Goal: Browse casually: Explore the website without a specific task or goal

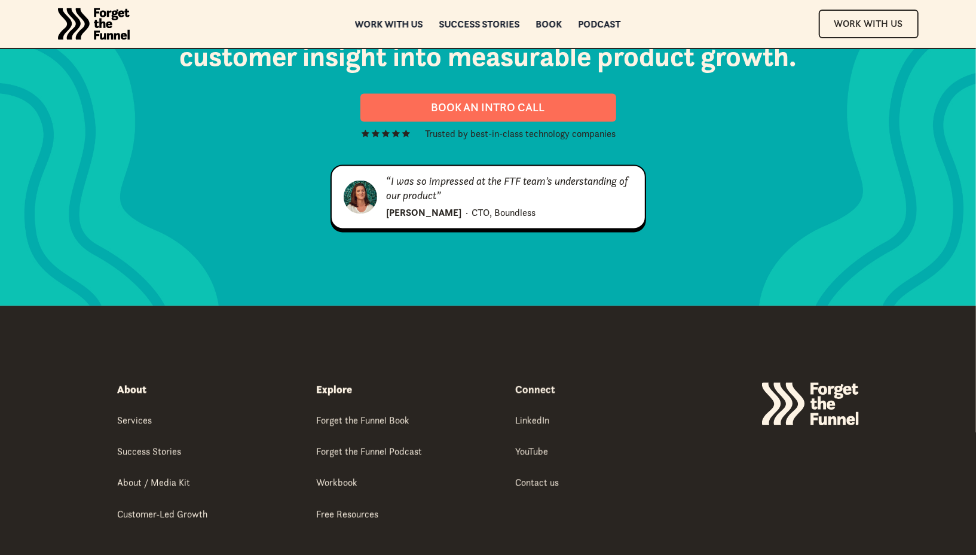
scroll to position [1627, 0]
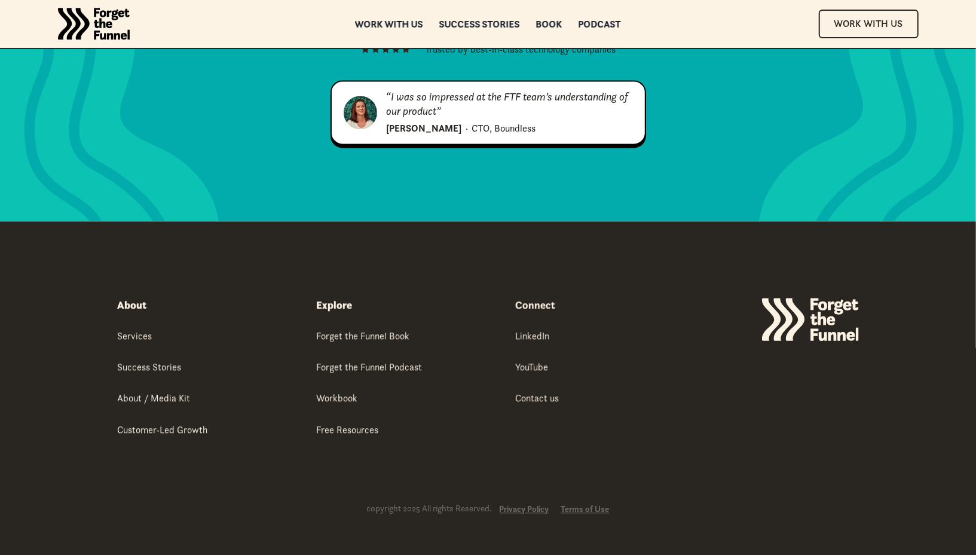
click at [123, 15] on img "home" at bounding box center [94, 24] width 72 height 48
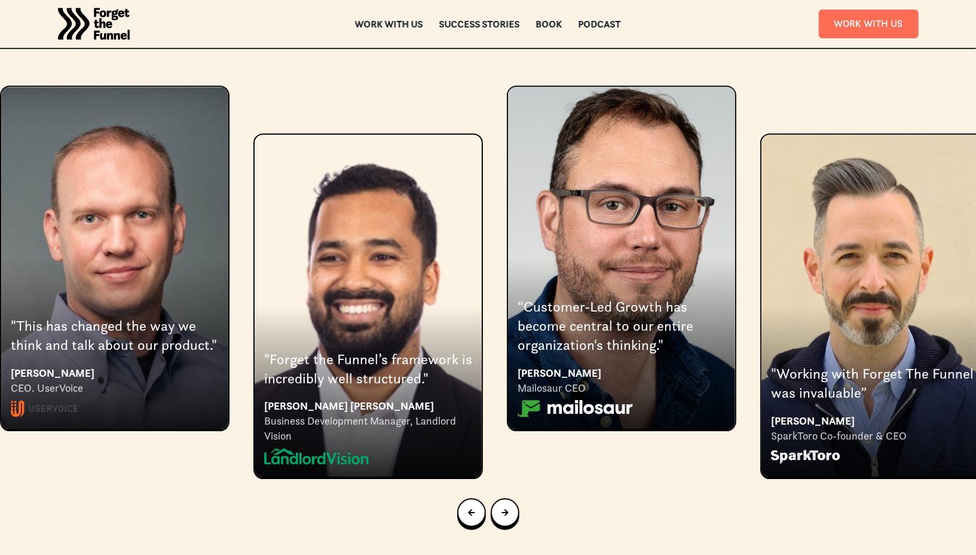
scroll to position [2255, 0]
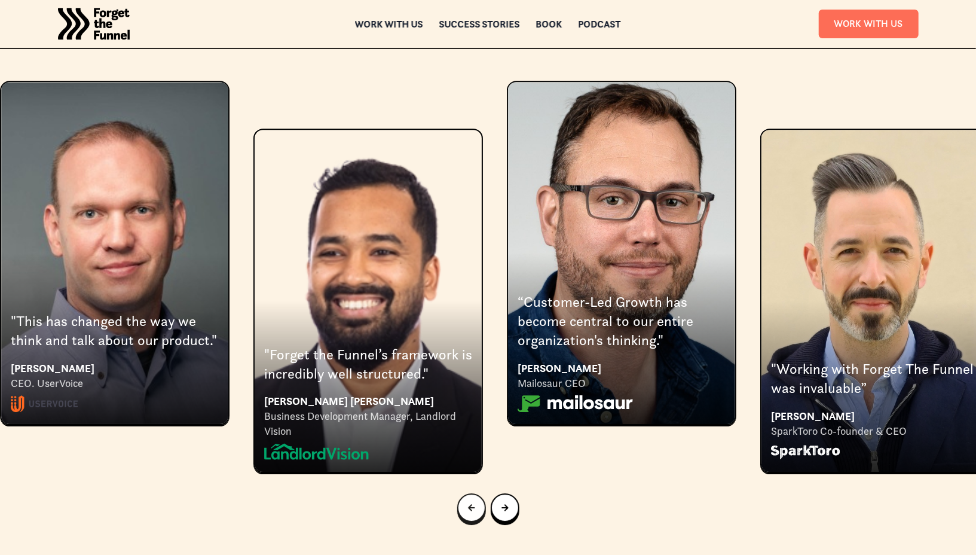
click at [473, 493] on link "Go to last slide" at bounding box center [471, 507] width 29 height 29
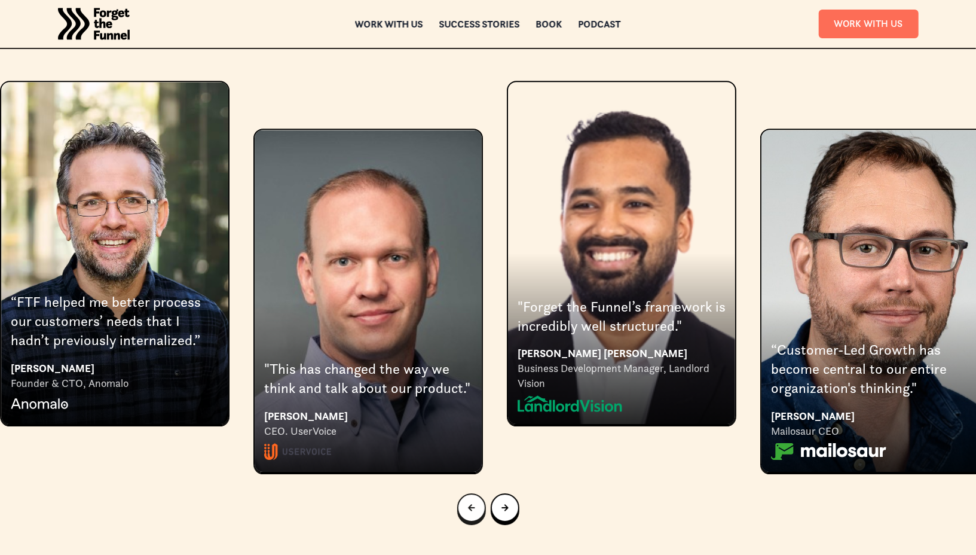
click at [473, 493] on link "Previous slide" at bounding box center [471, 507] width 29 height 29
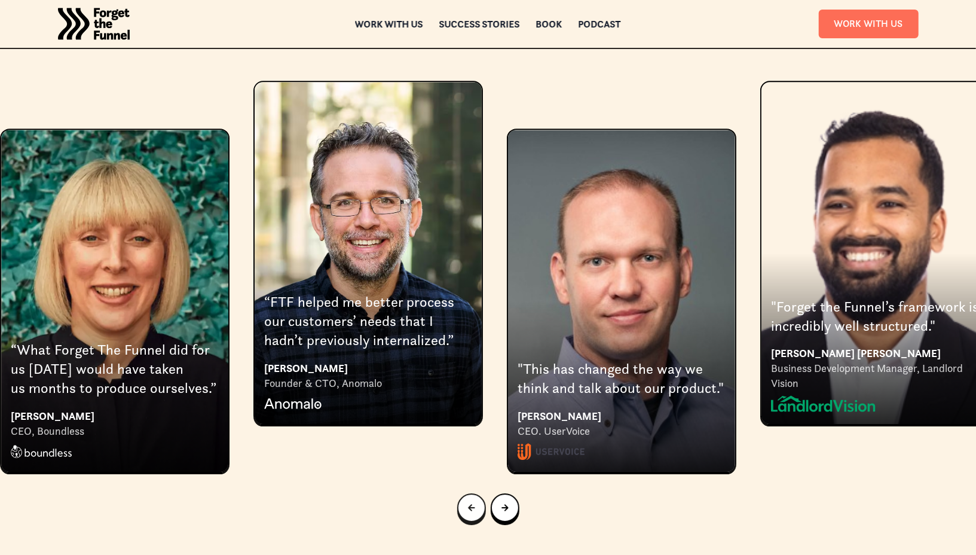
click at [473, 493] on link "Previous slide" at bounding box center [471, 507] width 29 height 29
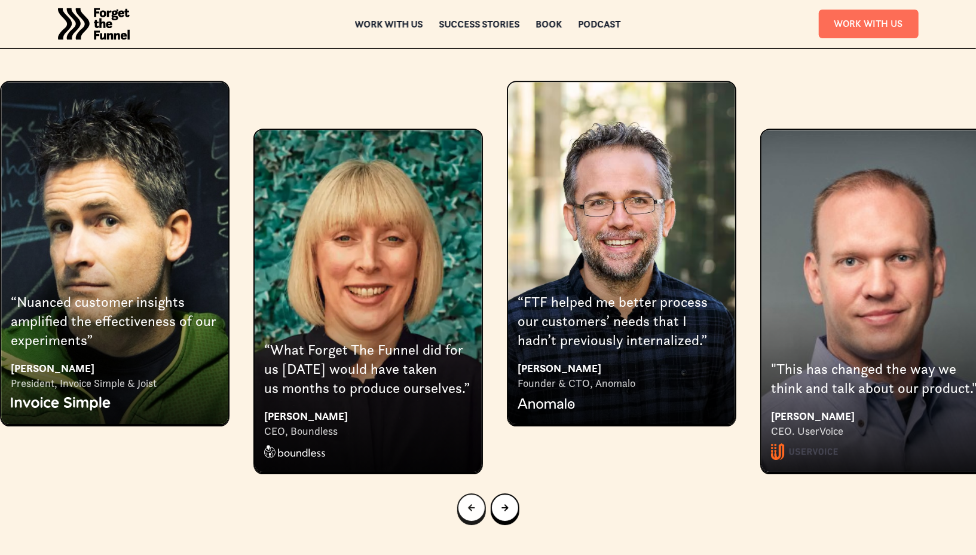
click at [473, 493] on link "Previous slide" at bounding box center [471, 507] width 29 height 29
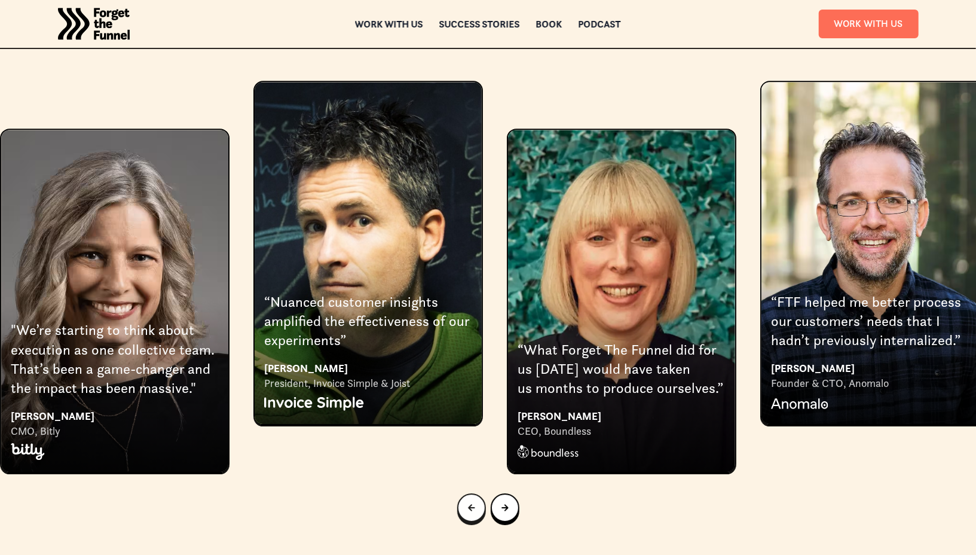
click at [473, 493] on link "Previous slide" at bounding box center [471, 507] width 29 height 29
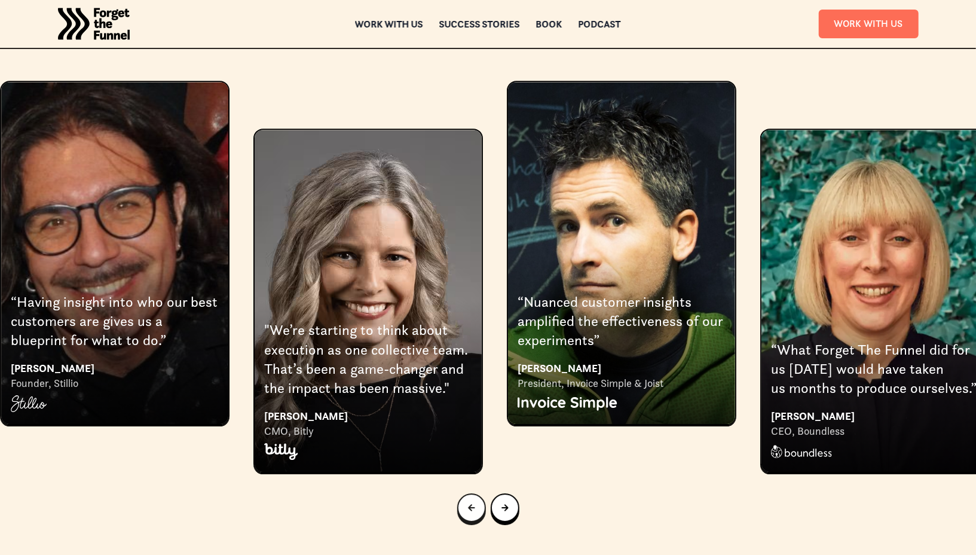
click at [473, 493] on link "Previous slide" at bounding box center [471, 507] width 29 height 29
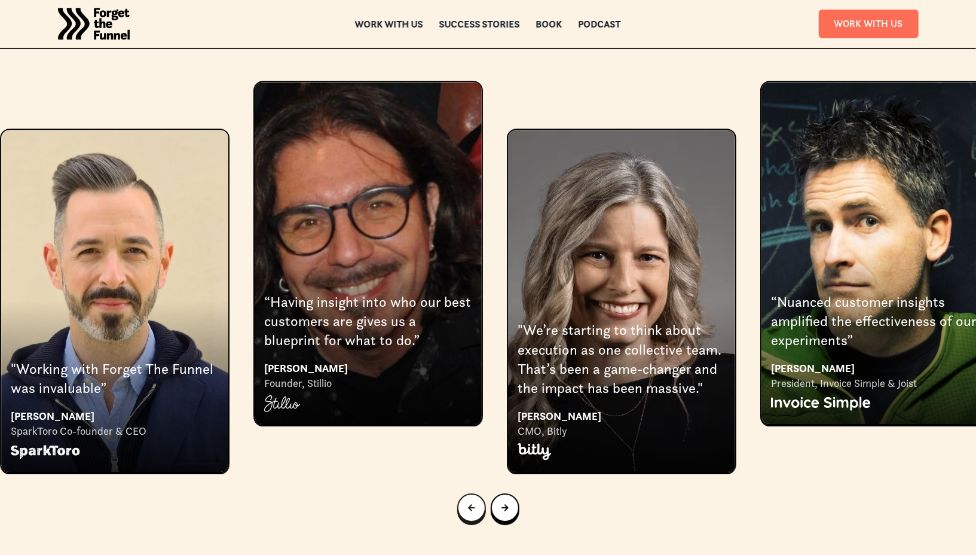
click at [473, 493] on link "Previous slide" at bounding box center [471, 507] width 29 height 29
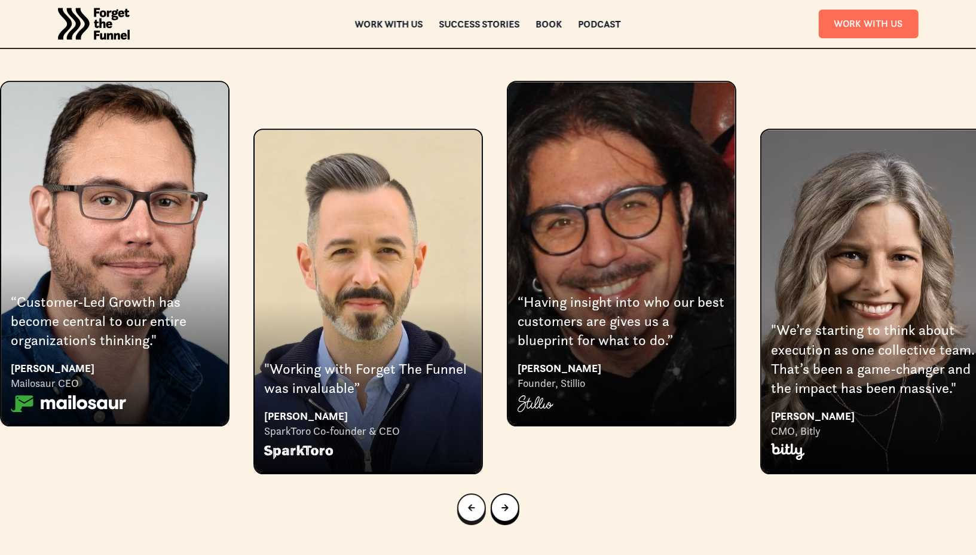
click at [473, 493] on link "Previous slide" at bounding box center [471, 507] width 29 height 29
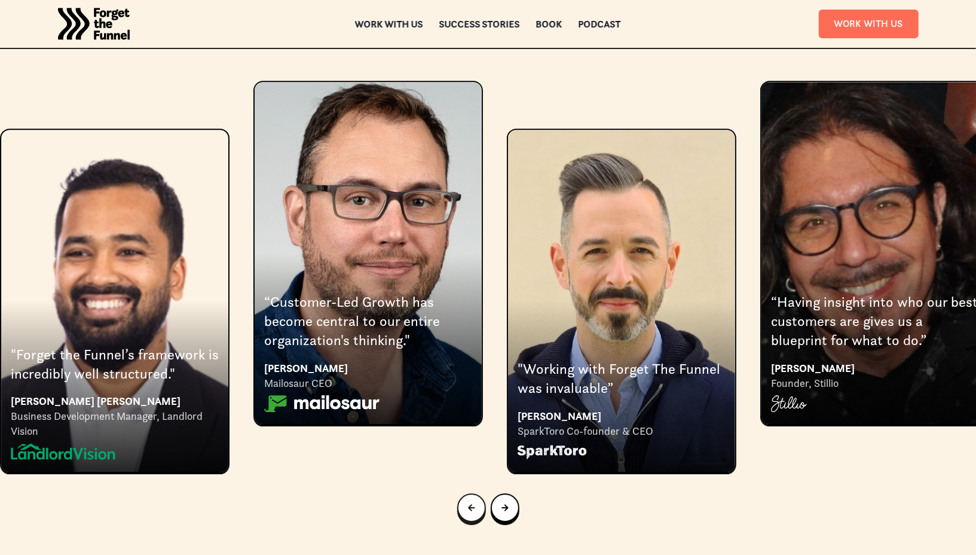
click at [473, 493] on link "Previous slide" at bounding box center [471, 507] width 29 height 29
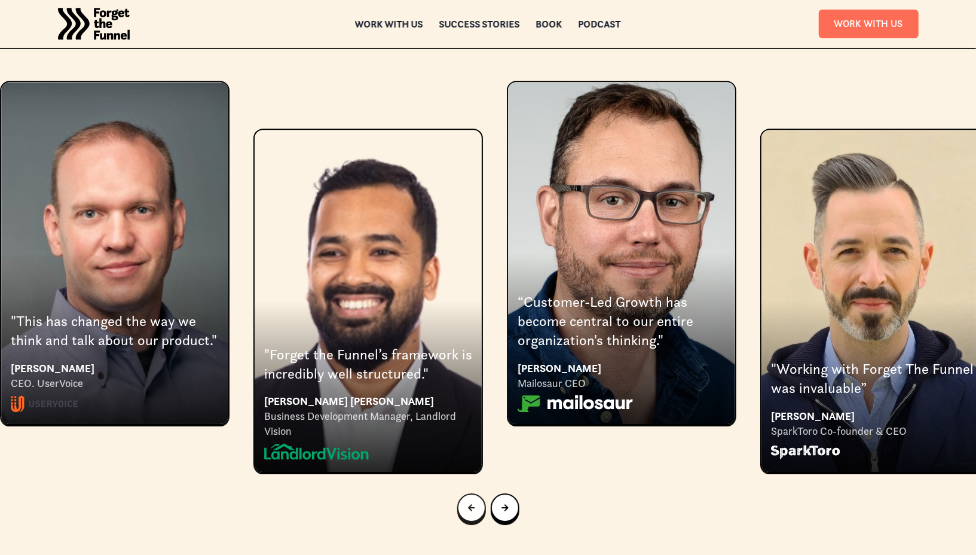
click at [473, 493] on link "Go to last slide" at bounding box center [471, 507] width 29 height 29
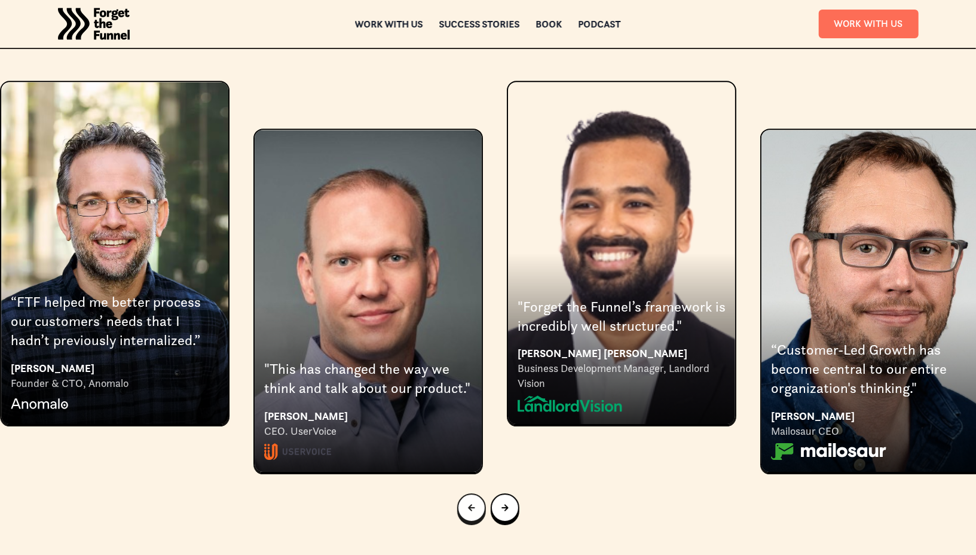
click at [473, 493] on link "Previous slide" at bounding box center [471, 507] width 29 height 29
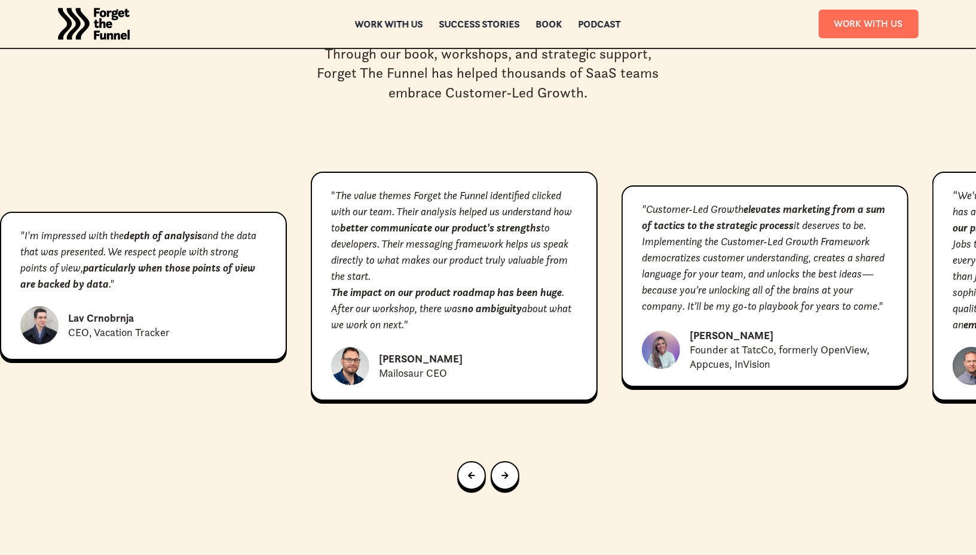
scroll to position [5380, 0]
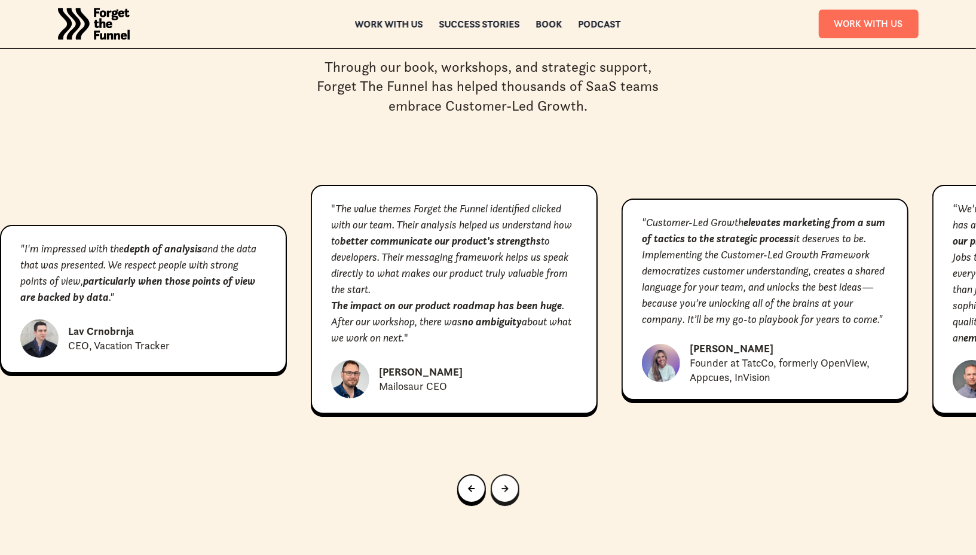
click at [504, 485] on icon "Next slide" at bounding box center [504, 488] width 7 height 7
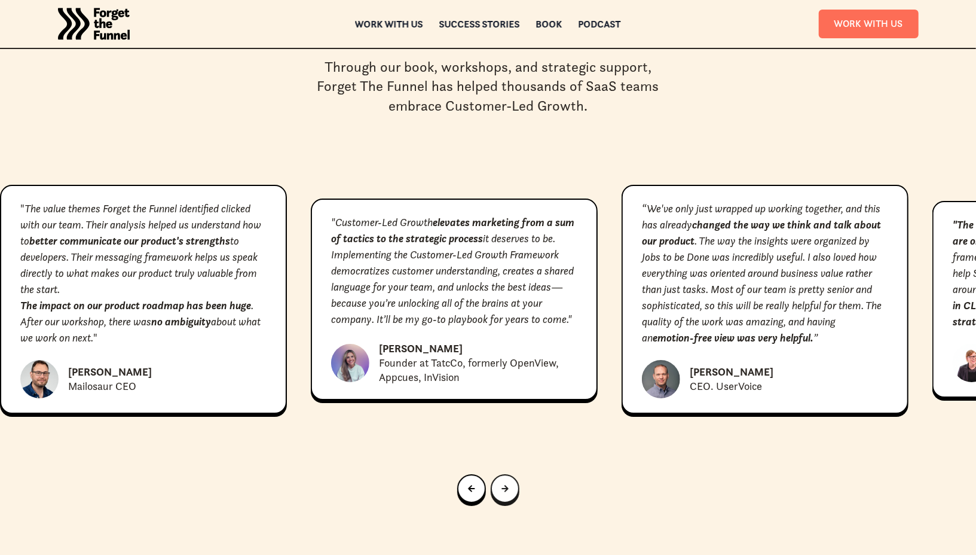
click at [504, 485] on icon "Next slide" at bounding box center [504, 488] width 7 height 7
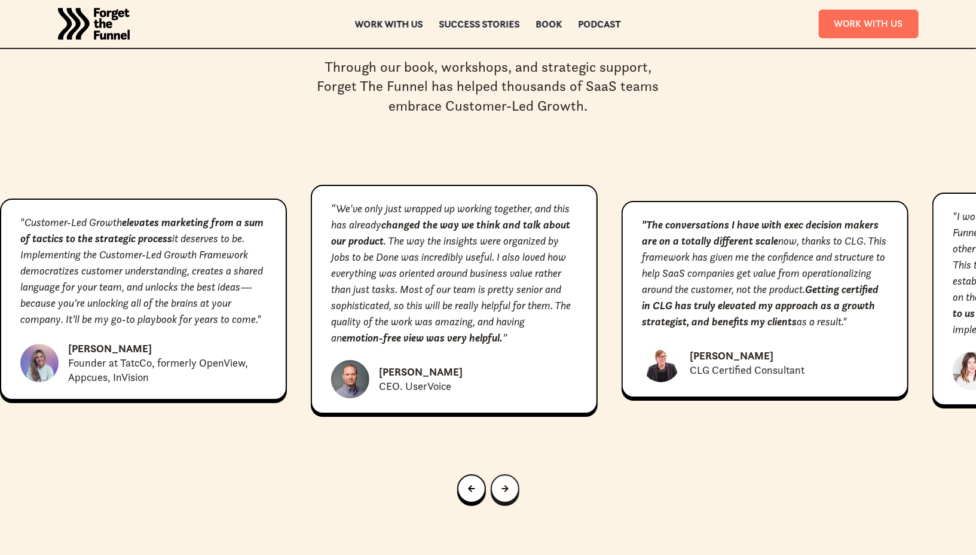
click at [504, 485] on icon "Next slide" at bounding box center [504, 488] width 7 height 7
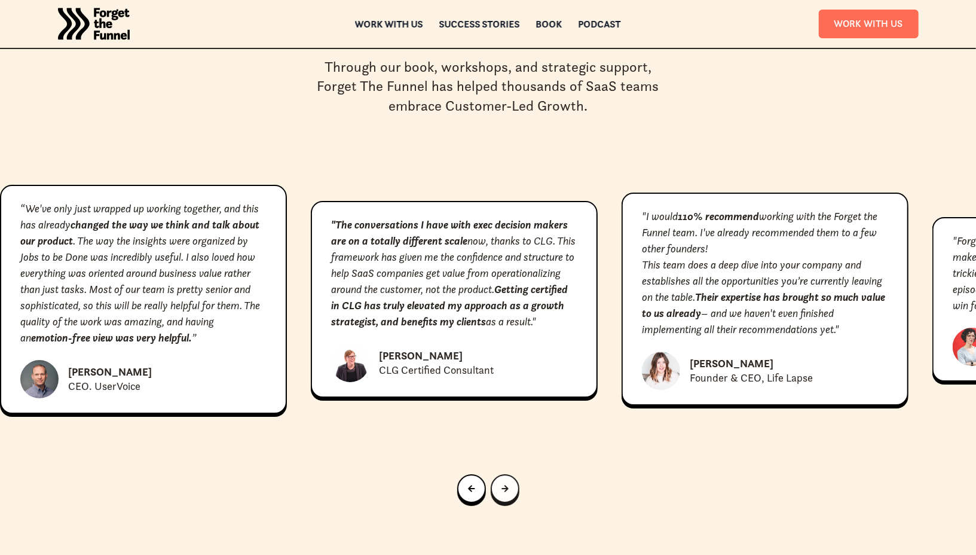
click at [504, 485] on icon "Next slide" at bounding box center [504, 488] width 7 height 7
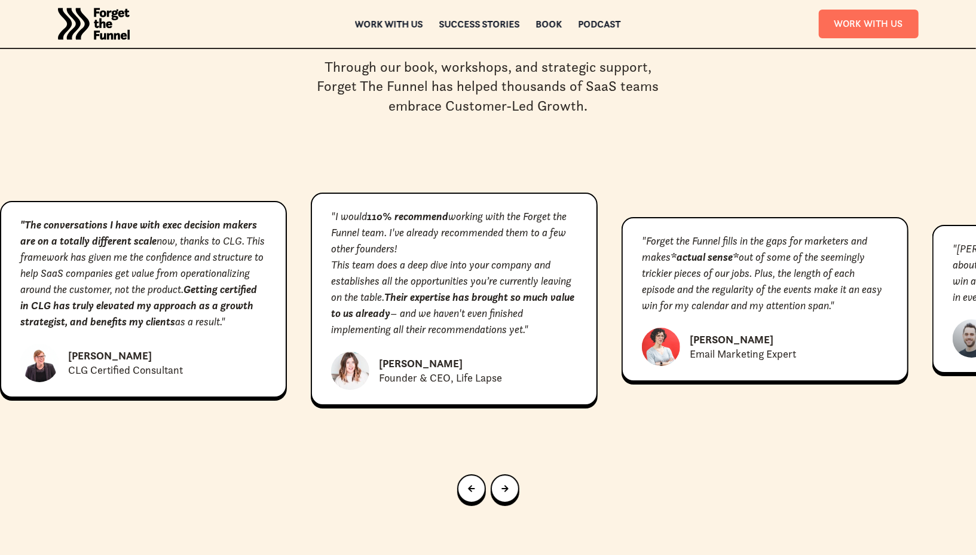
click at [453, 455] on div at bounding box center [488, 488] width 976 height 67
click at [458, 474] on link "Previous slide" at bounding box center [471, 488] width 29 height 29
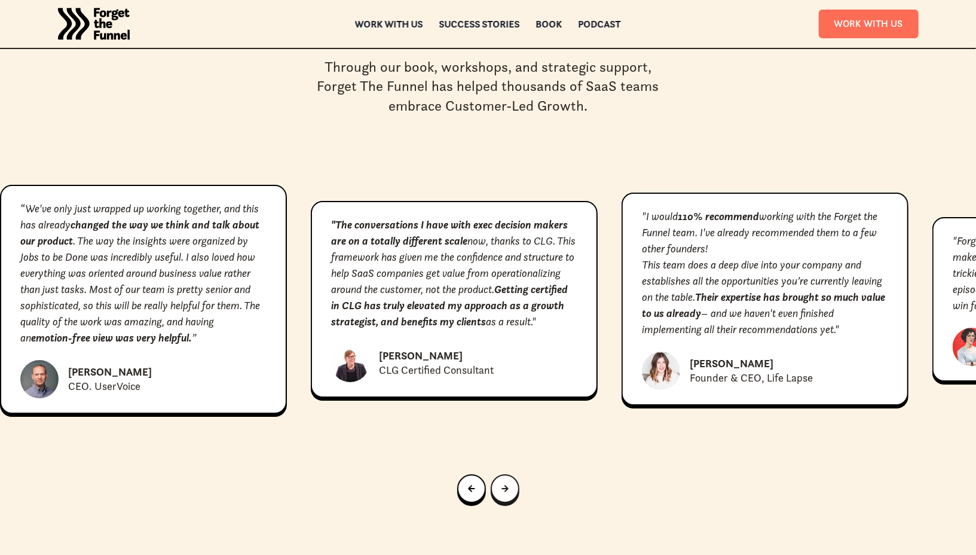
click at [497, 474] on link "Next slide" at bounding box center [505, 488] width 29 height 29
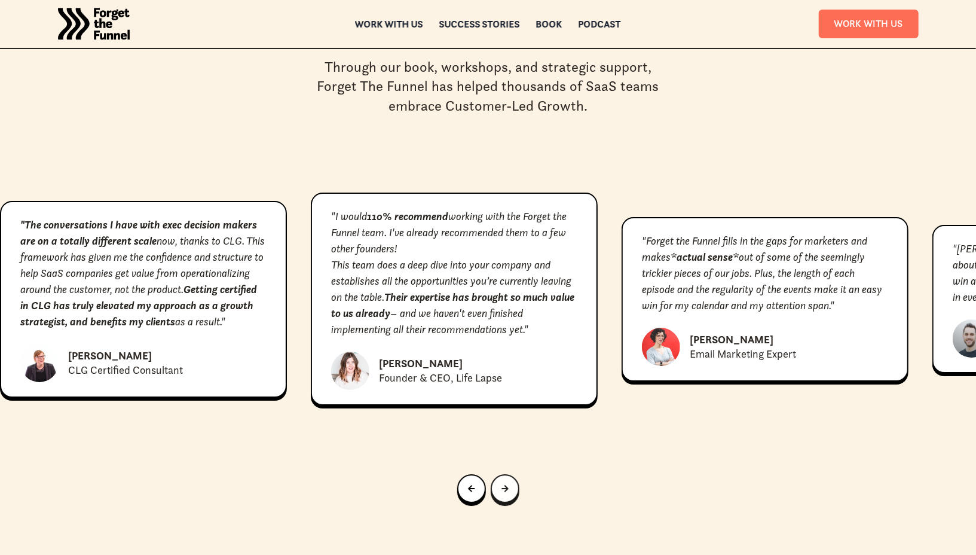
click at [497, 474] on link "Next slide" at bounding box center [505, 488] width 29 height 29
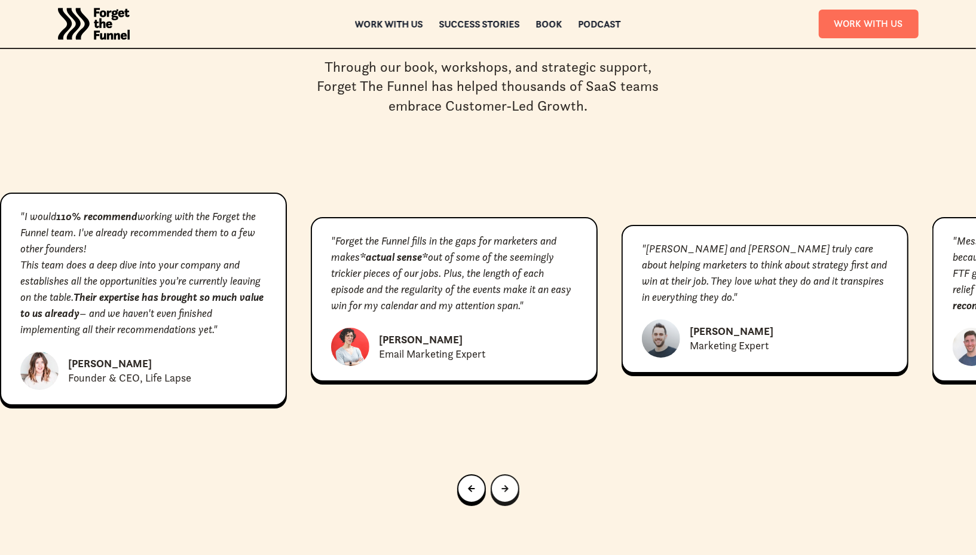
click at [497, 474] on link "Next slide" at bounding box center [505, 488] width 29 height 29
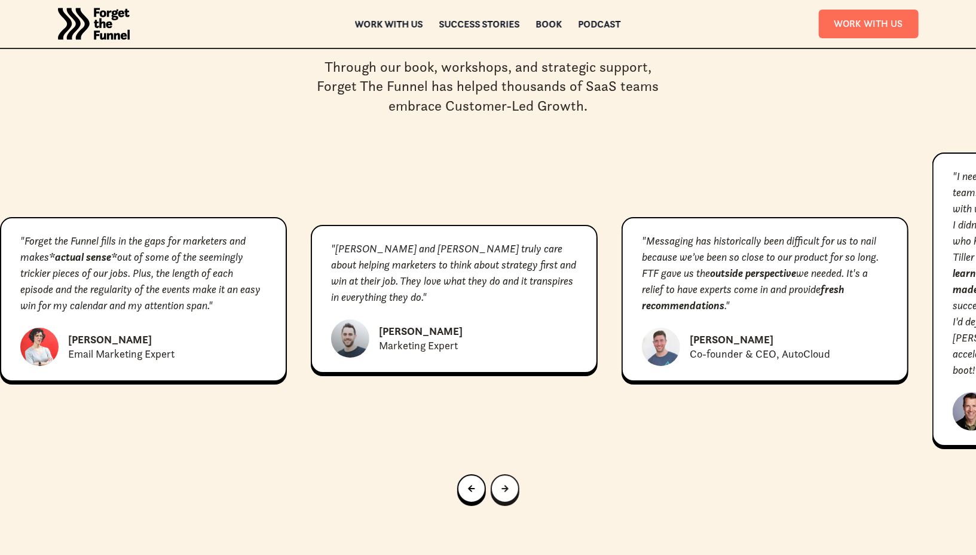
click at [497, 474] on link "Next slide" at bounding box center [505, 488] width 29 height 29
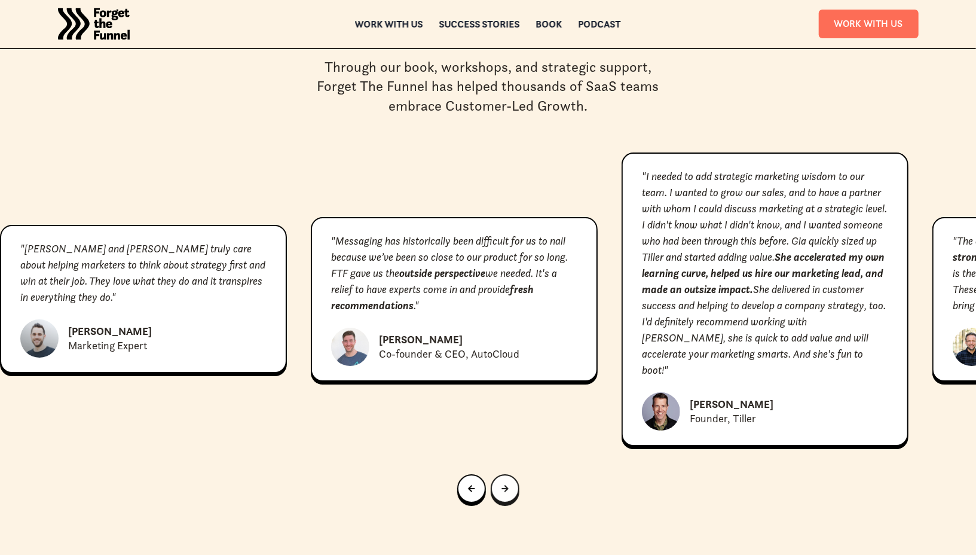
click at [497, 474] on link "Next slide" at bounding box center [505, 488] width 29 height 29
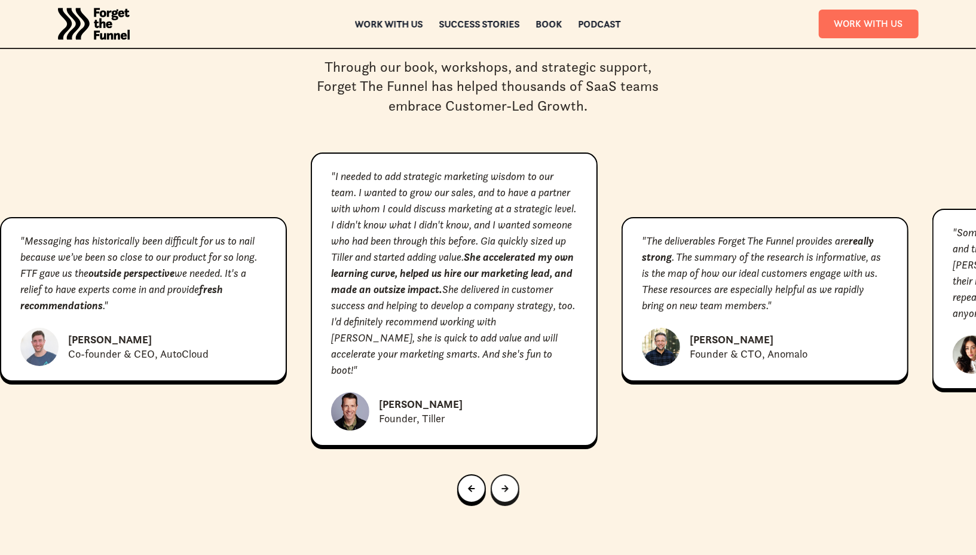
click at [497, 474] on link "Next slide" at bounding box center [505, 488] width 29 height 29
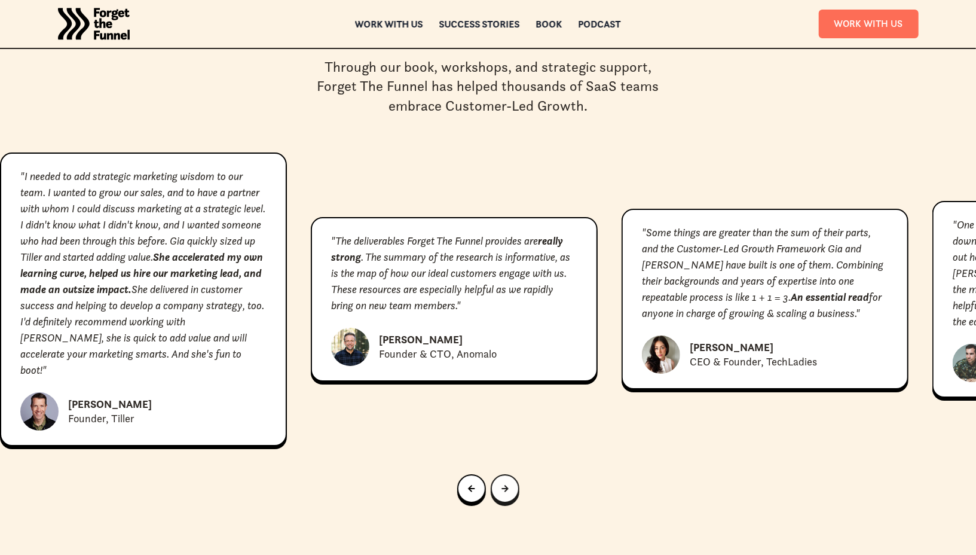
click at [497, 474] on link "Next slide" at bounding box center [505, 488] width 29 height 29
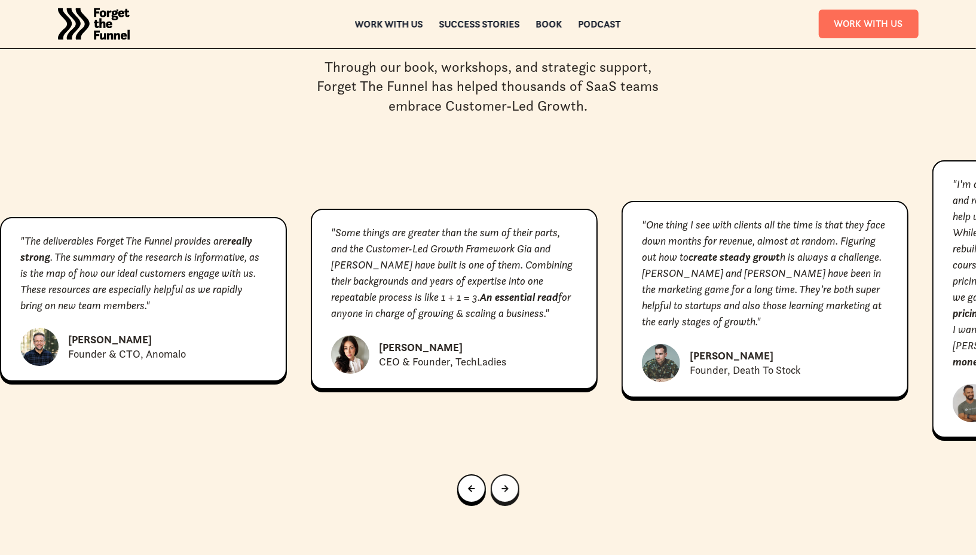
click at [497, 474] on link "Next slide" at bounding box center [505, 488] width 29 height 29
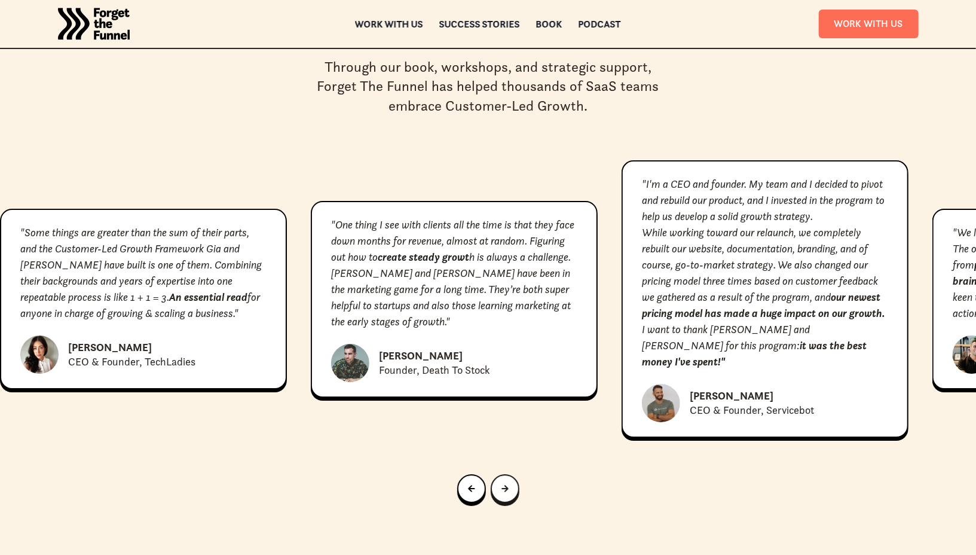
click at [497, 474] on link "Next slide" at bounding box center [505, 488] width 29 height 29
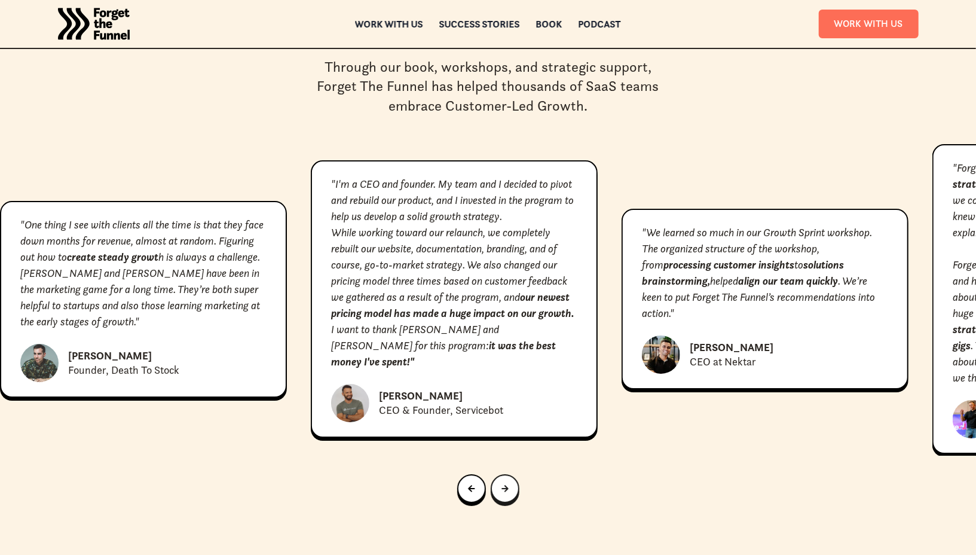
click at [497, 474] on link "Next slide" at bounding box center [505, 488] width 29 height 29
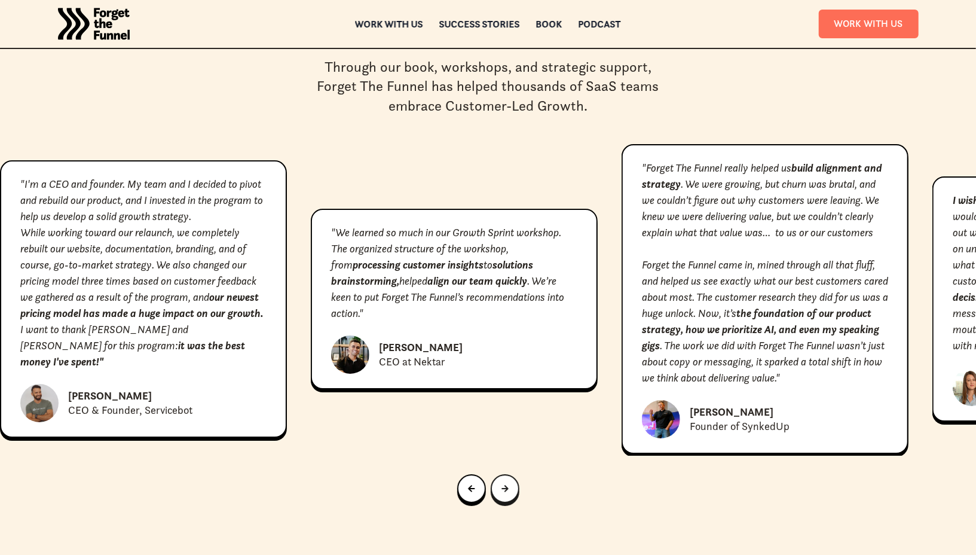
click at [497, 474] on link "Next slide" at bounding box center [505, 488] width 29 height 29
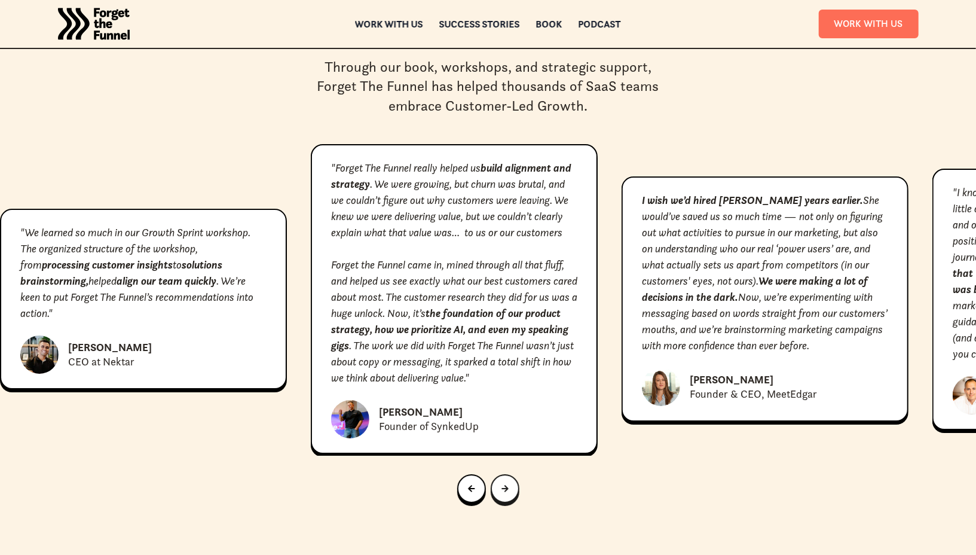
click at [497, 474] on link "Next slide" at bounding box center [505, 488] width 29 height 29
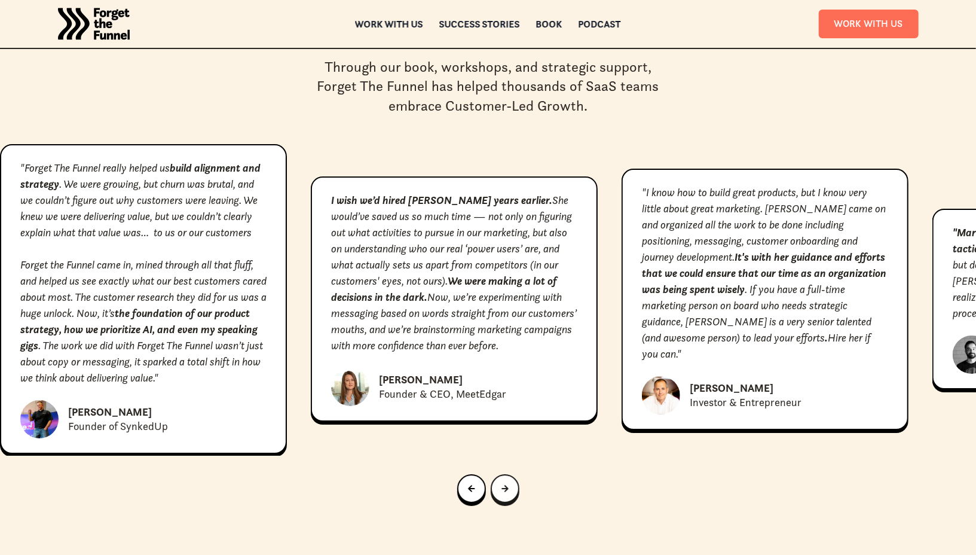
click at [497, 474] on link "Next slide" at bounding box center [505, 488] width 29 height 29
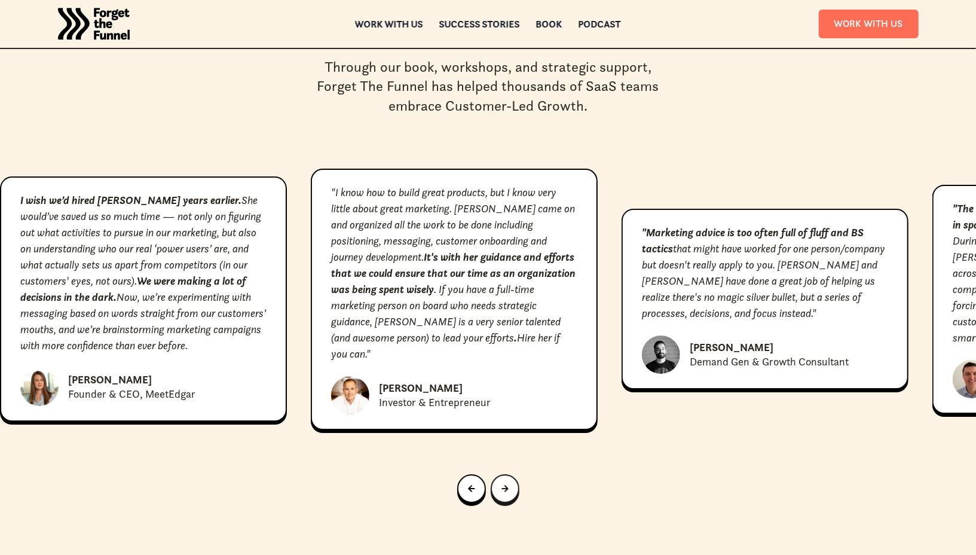
click at [497, 474] on link "Next slide" at bounding box center [505, 488] width 29 height 29
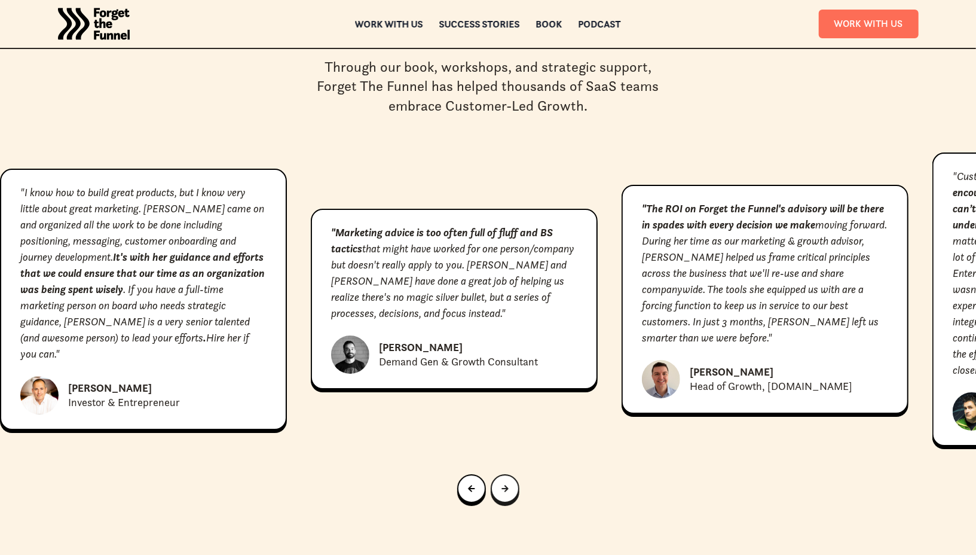
click at [497, 474] on link "Next slide" at bounding box center [505, 488] width 29 height 29
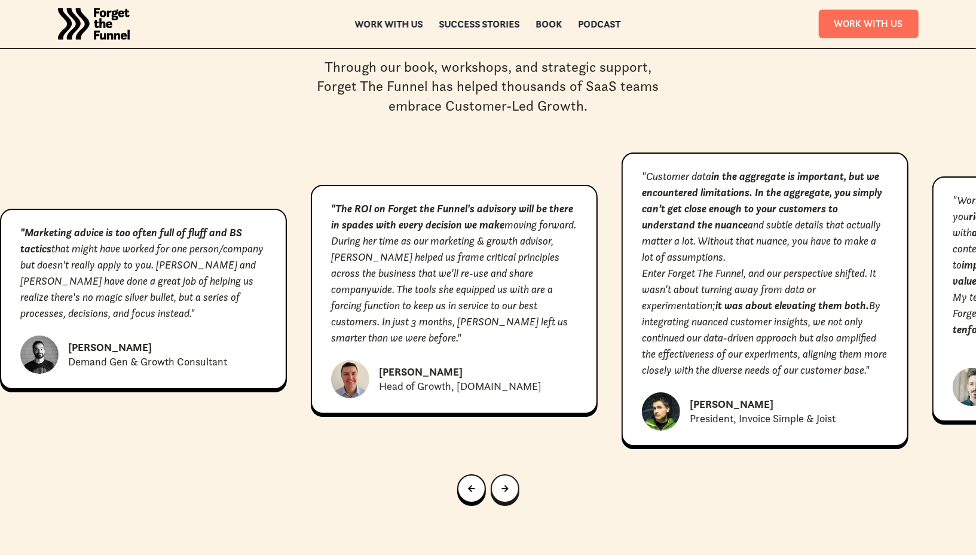
click at [497, 474] on link "Next slide" at bounding box center [505, 488] width 29 height 29
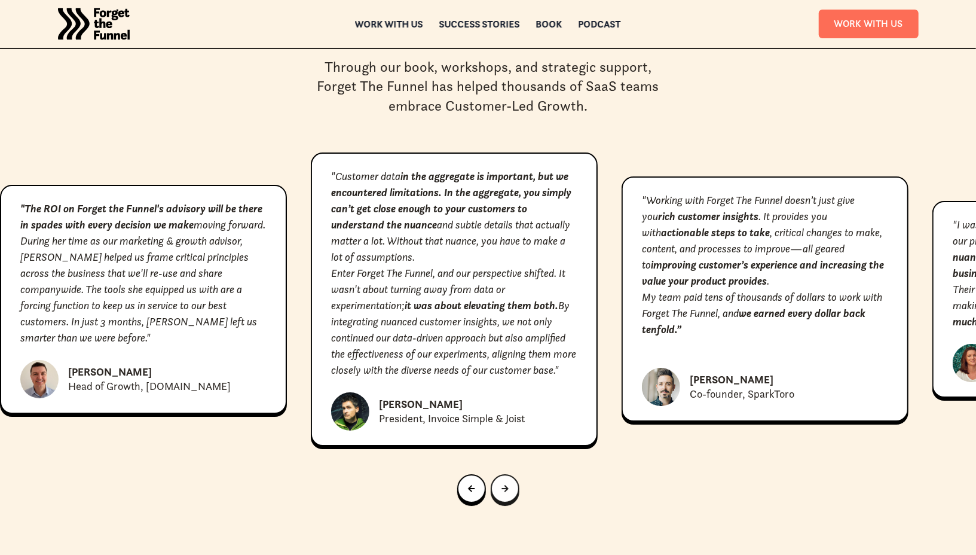
click at [497, 474] on link "Next slide" at bounding box center [505, 488] width 29 height 29
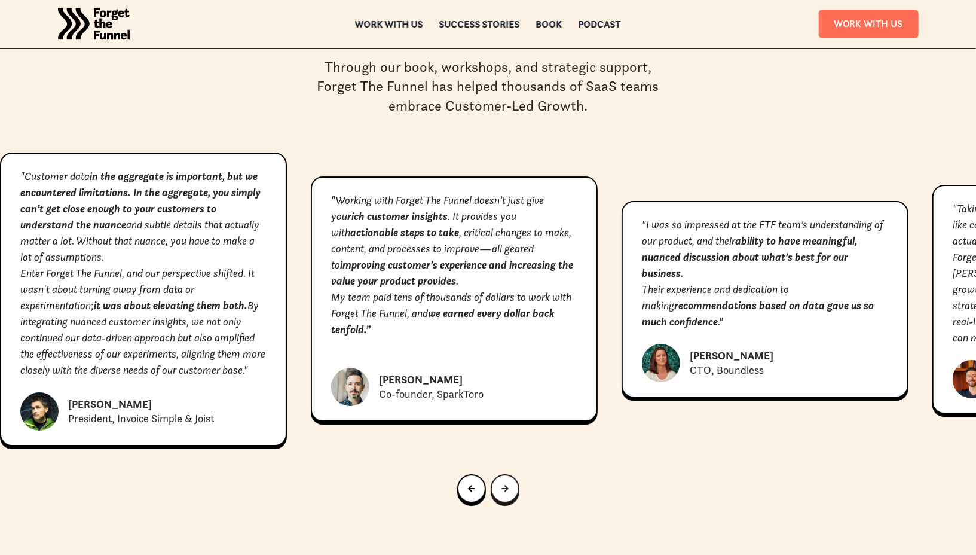
click at [497, 474] on link "Next slide" at bounding box center [505, 488] width 29 height 29
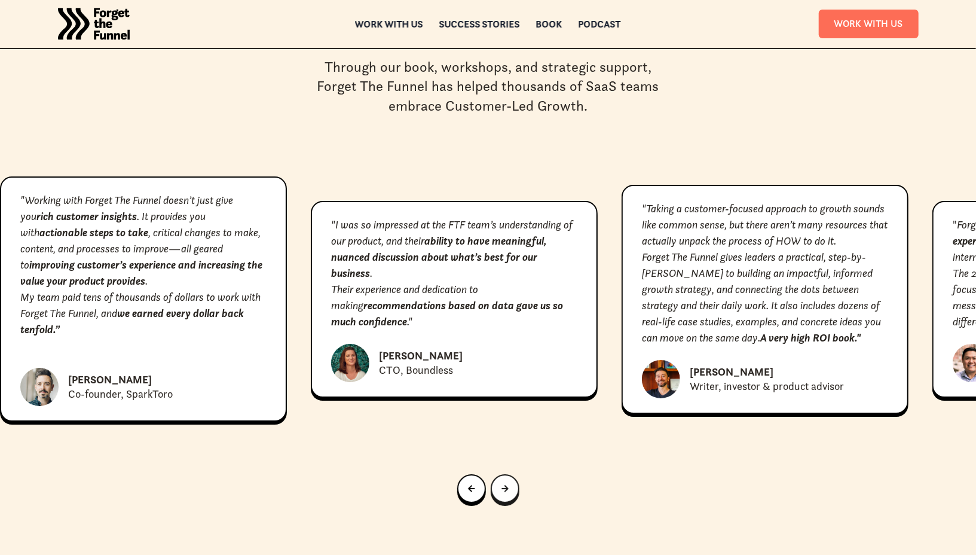
click at [497, 474] on link "Next slide" at bounding box center [505, 488] width 29 height 29
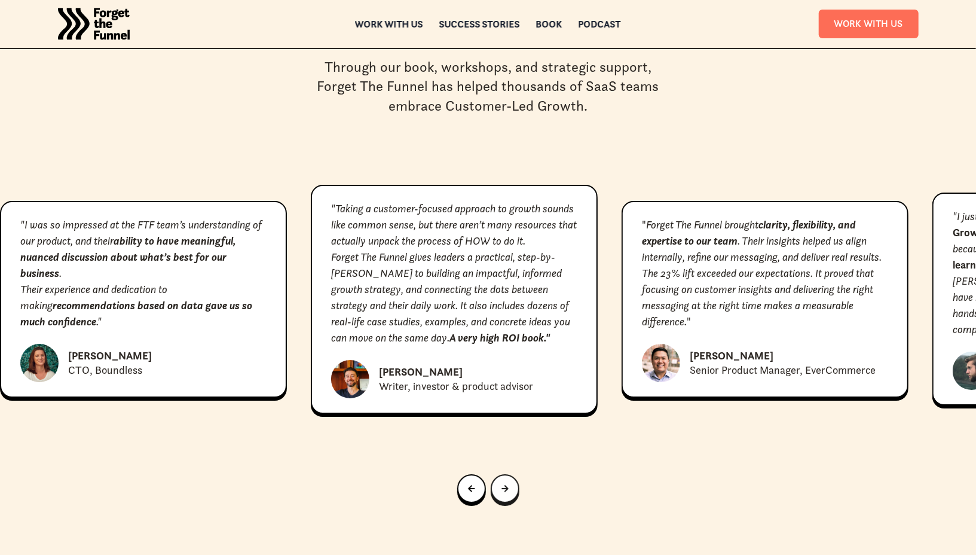
click at [497, 474] on link "Next slide" at bounding box center [505, 488] width 29 height 29
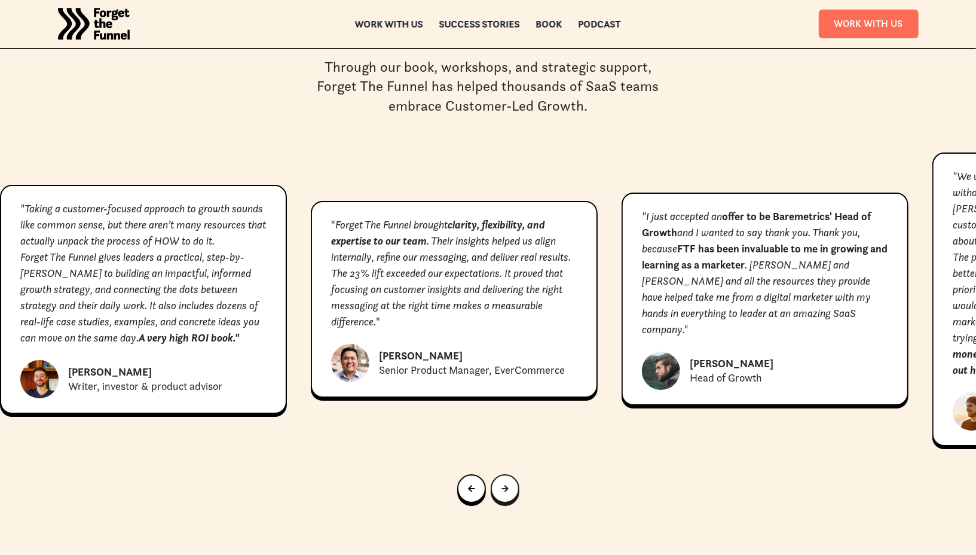
click at [497, 474] on link "Next slide" at bounding box center [505, 488] width 29 height 29
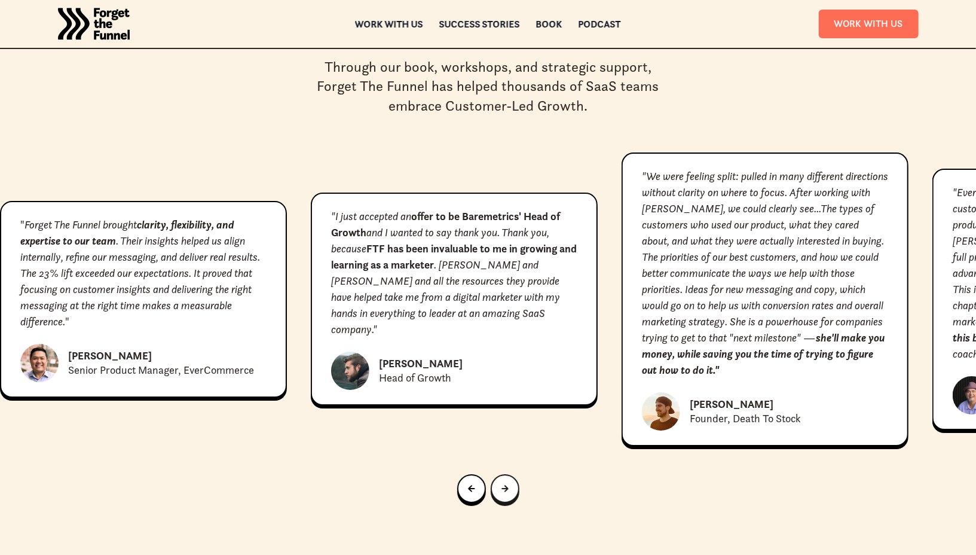
click at [497, 474] on link "Next slide" at bounding box center [505, 488] width 29 height 29
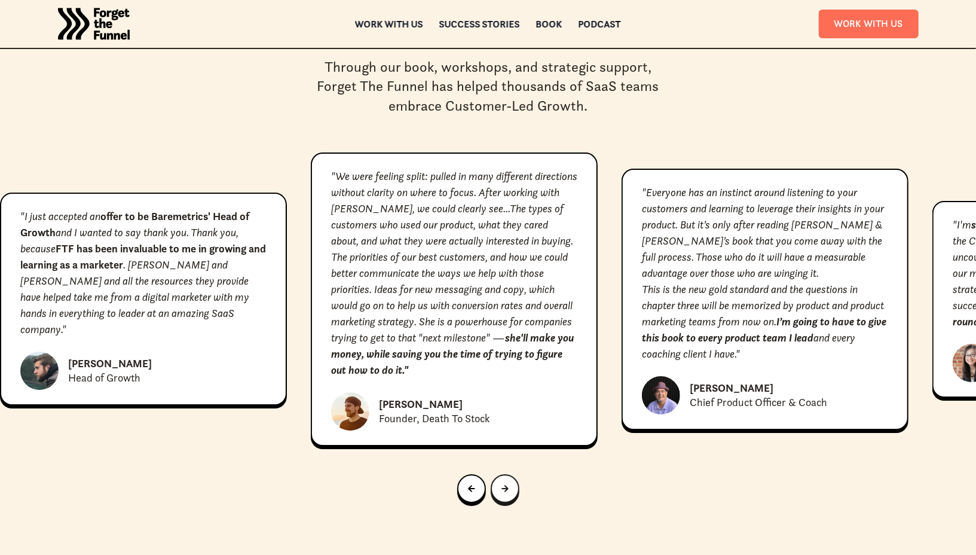
click at [497, 474] on link "Next slide" at bounding box center [505, 488] width 29 height 29
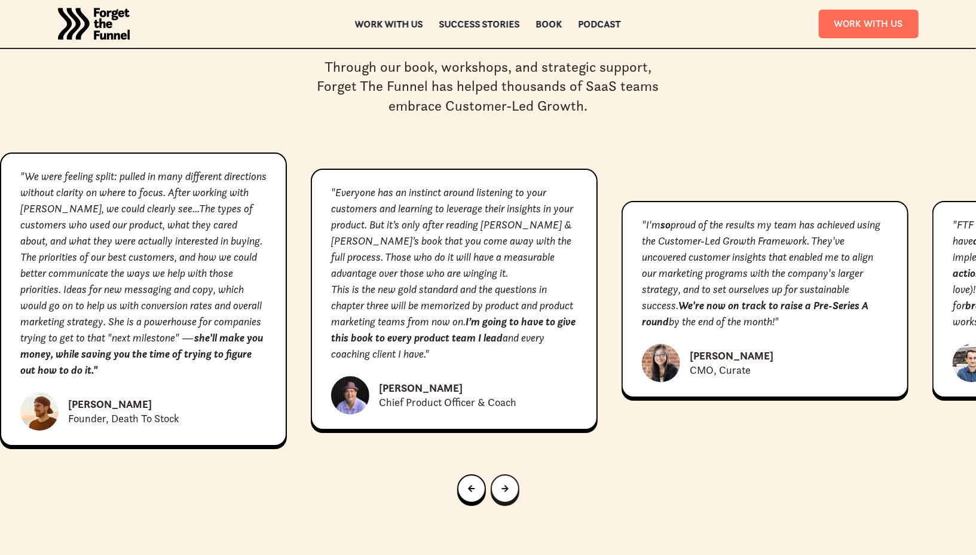
click at [497, 474] on link "Next slide" at bounding box center [505, 488] width 29 height 29
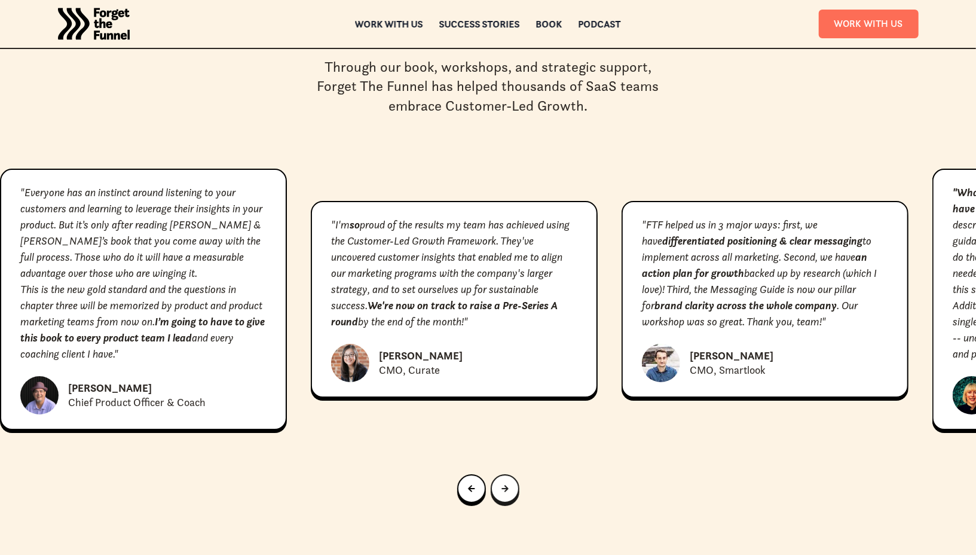
click at [497, 474] on link "Next slide" at bounding box center [505, 488] width 29 height 29
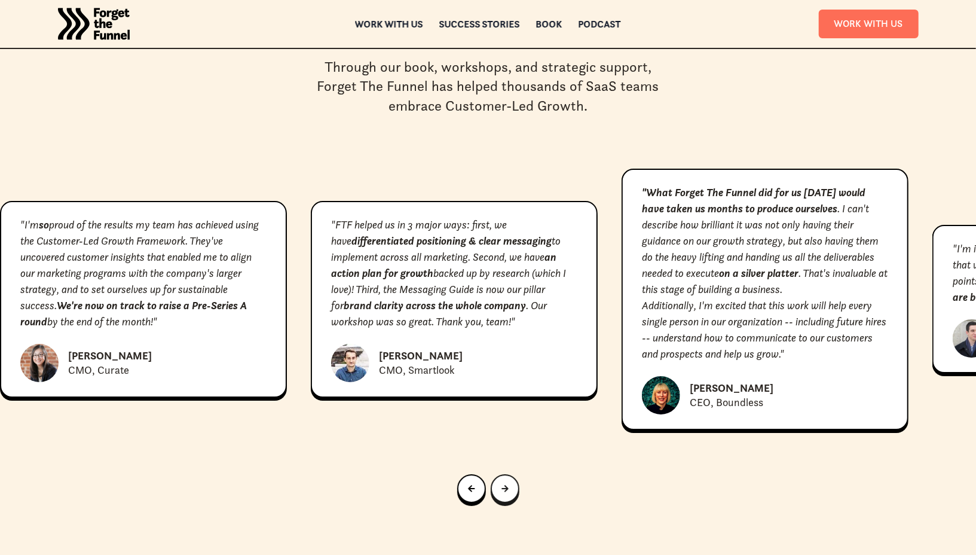
click at [497, 474] on link "Next slide" at bounding box center [505, 488] width 29 height 29
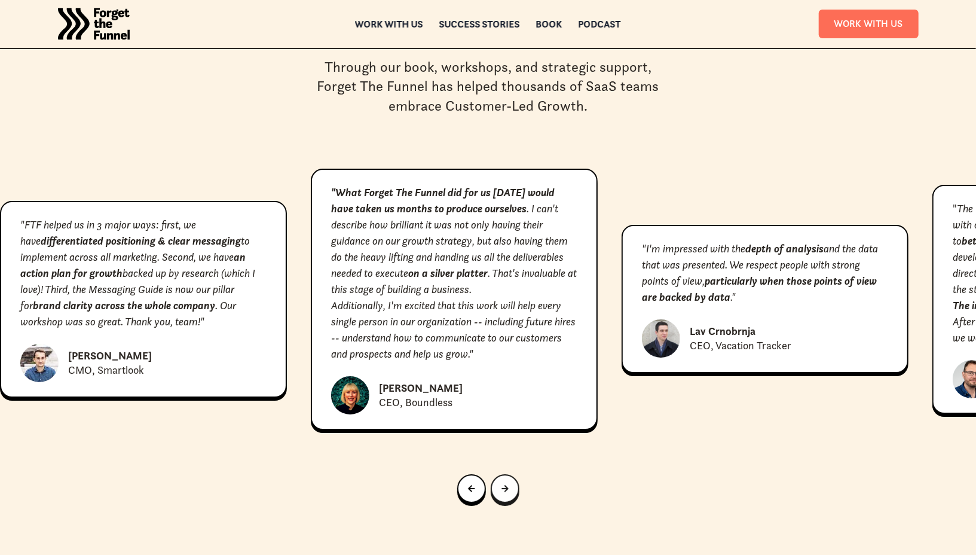
click at [497, 474] on link "Next slide" at bounding box center [505, 488] width 29 height 29
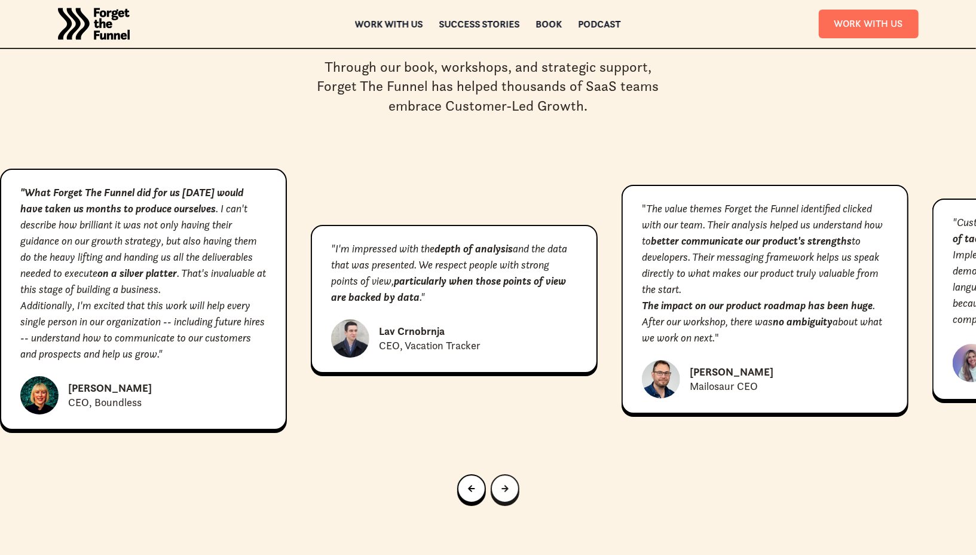
click at [497, 474] on link "Go to first slide" at bounding box center [505, 488] width 29 height 29
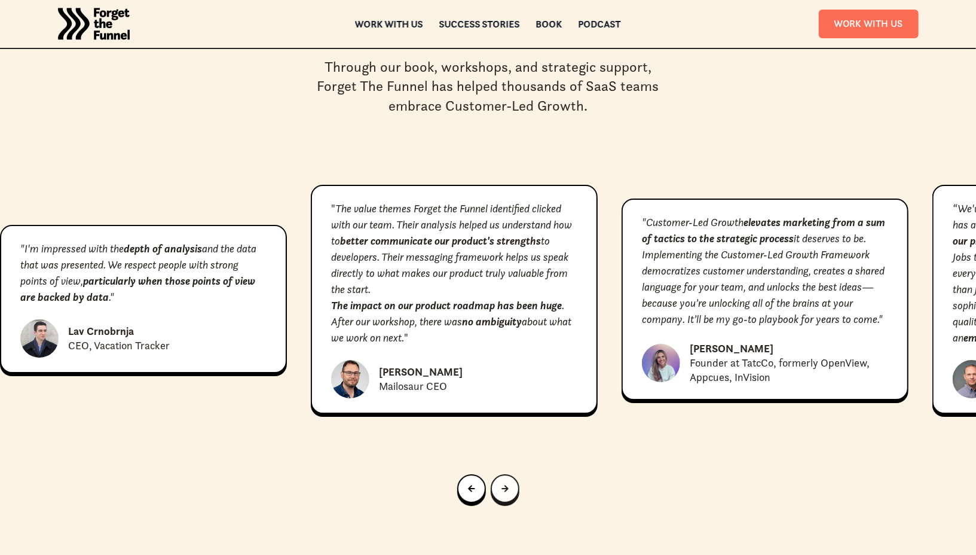
click at [497, 474] on link "Next slide" at bounding box center [505, 488] width 29 height 29
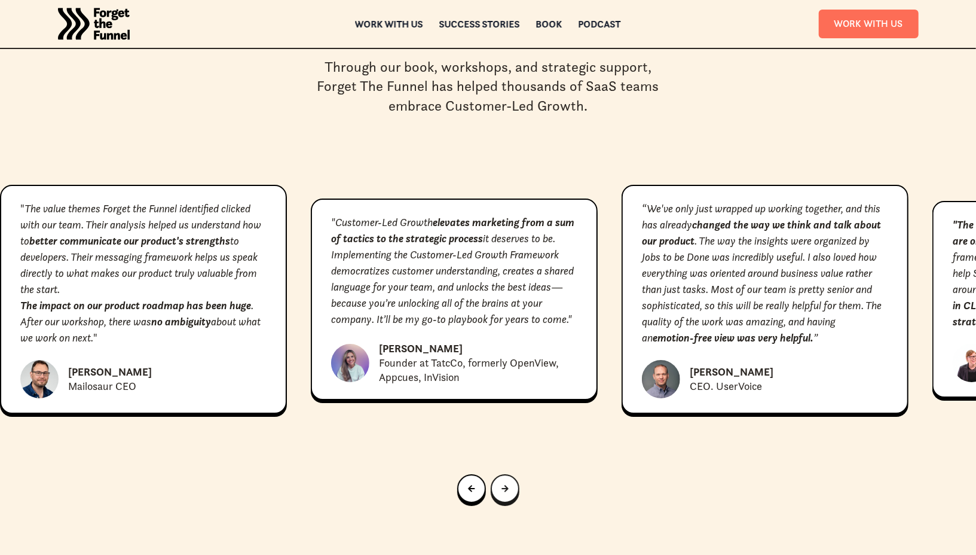
click at [497, 474] on link "Next slide" at bounding box center [505, 488] width 29 height 29
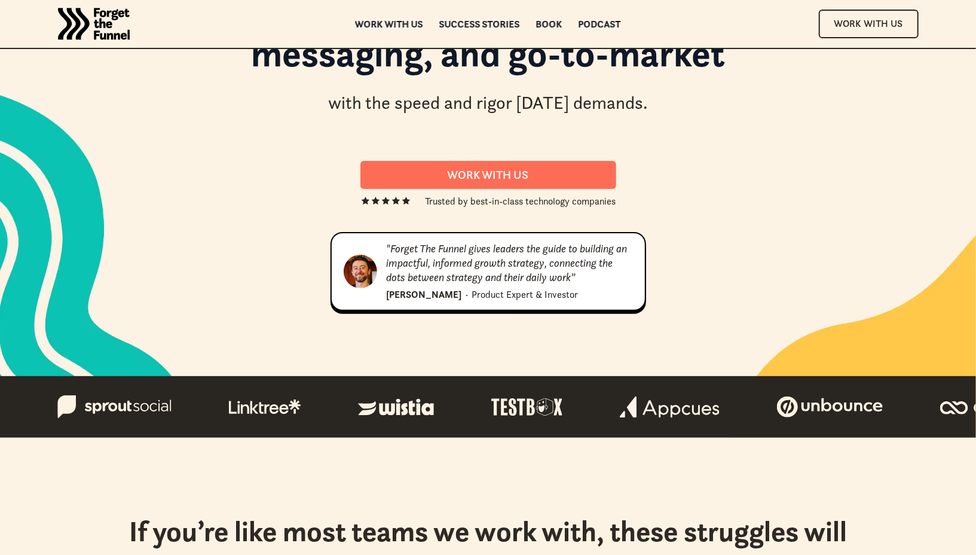
scroll to position [0, 0]
